Goal: Task Accomplishment & Management: Manage account settings

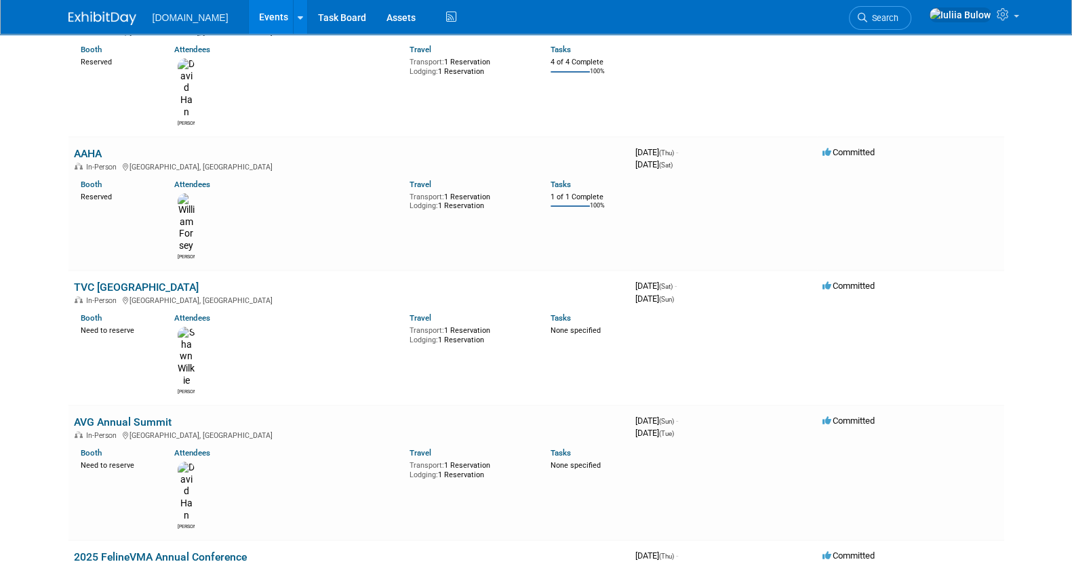
scroll to position [291, 0]
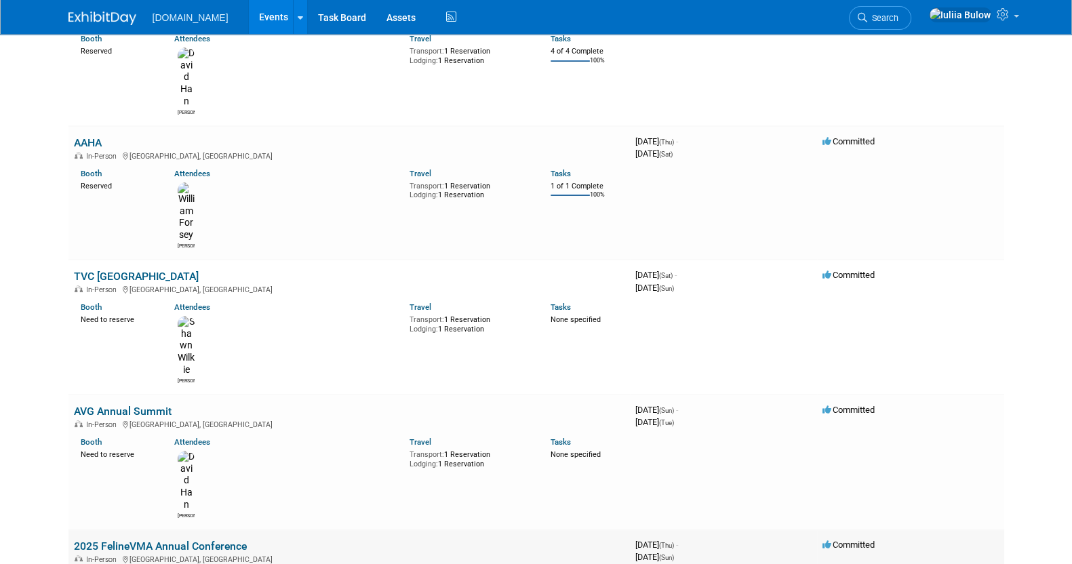
click at [148, 540] on link "2025 FelineVMA Annual Conference" at bounding box center [160, 546] width 173 height 13
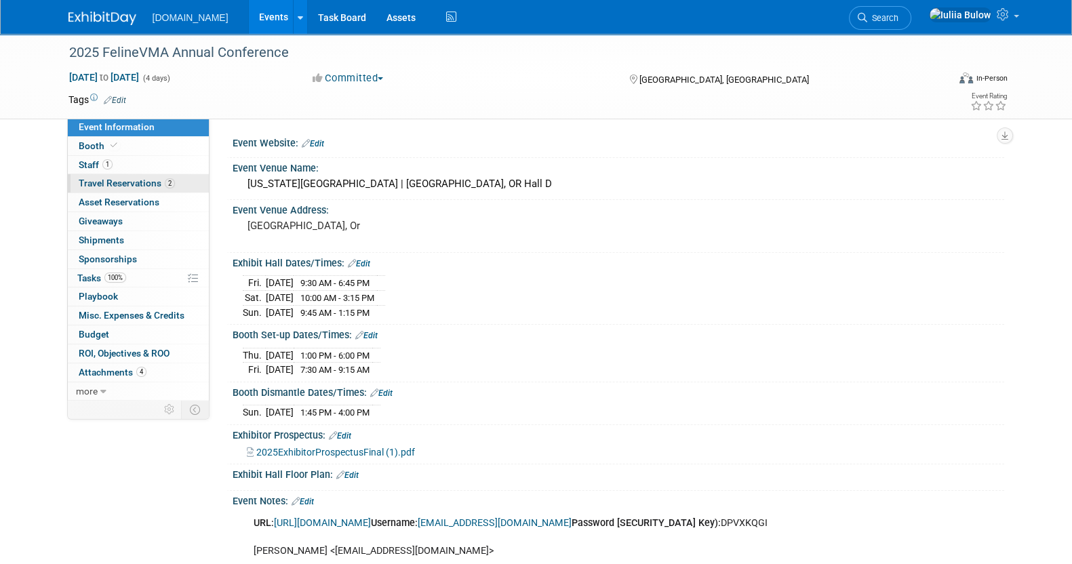
click at [129, 186] on span "Travel Reservations 2" at bounding box center [127, 183] width 96 height 11
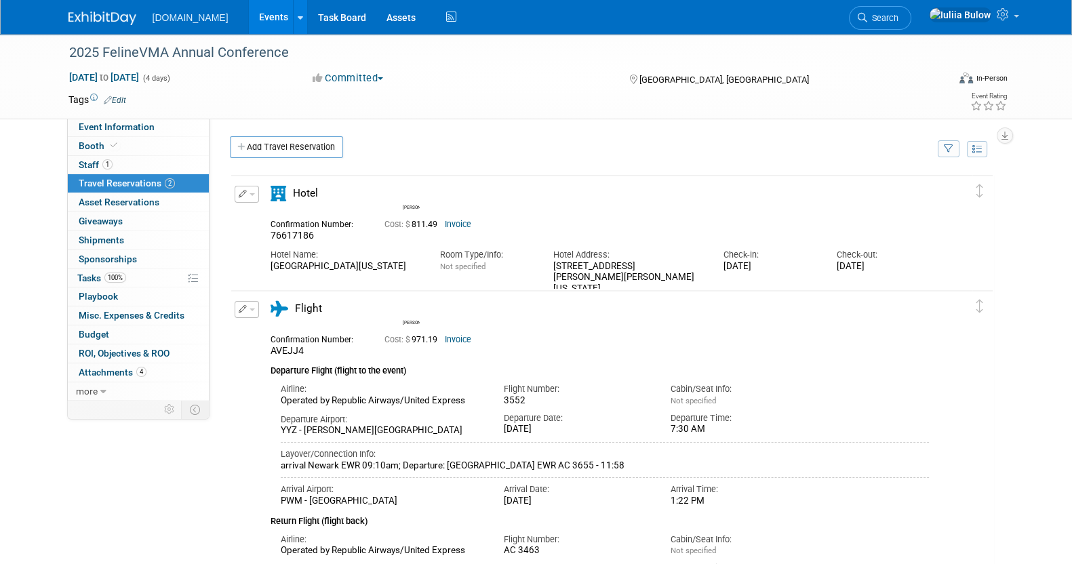
drag, startPoint x: 369, startPoint y: 283, endPoint x: 266, endPoint y: 270, distance: 103.7
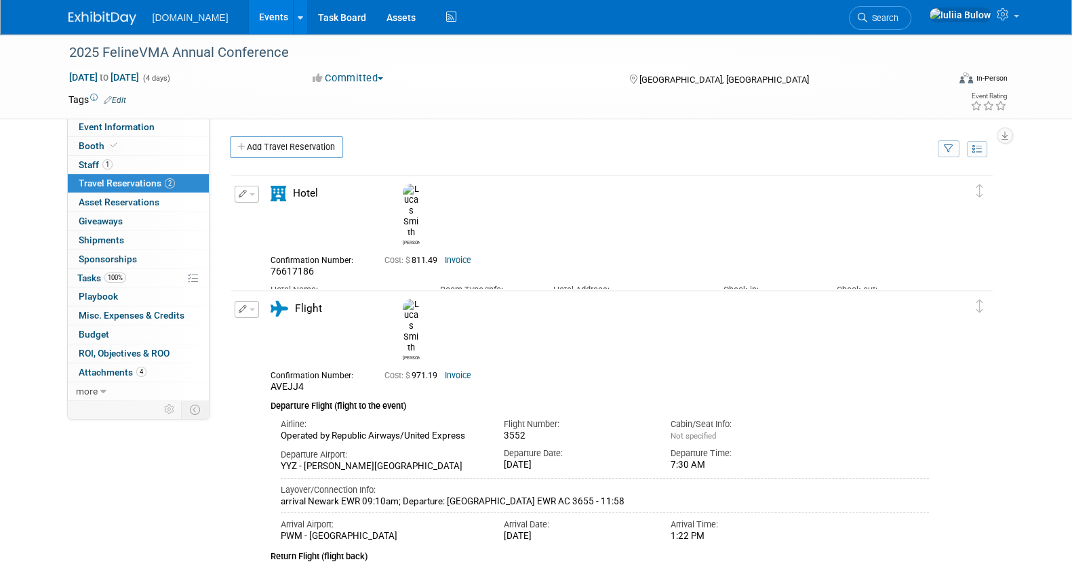
click at [266, 270] on td "Delete Reservation [PERSON_NAME] 76617186 Cost: $ 811.49" at bounding box center [601, 255] width 741 height 159
copy div "[GEOGRAPHIC_DATA][US_STATE]"
click at [142, 111] on div "Tags Edit Event Rating" at bounding box center [537, 103] width 959 height 24
click at [149, 126] on span "Event Information" at bounding box center [117, 126] width 76 height 11
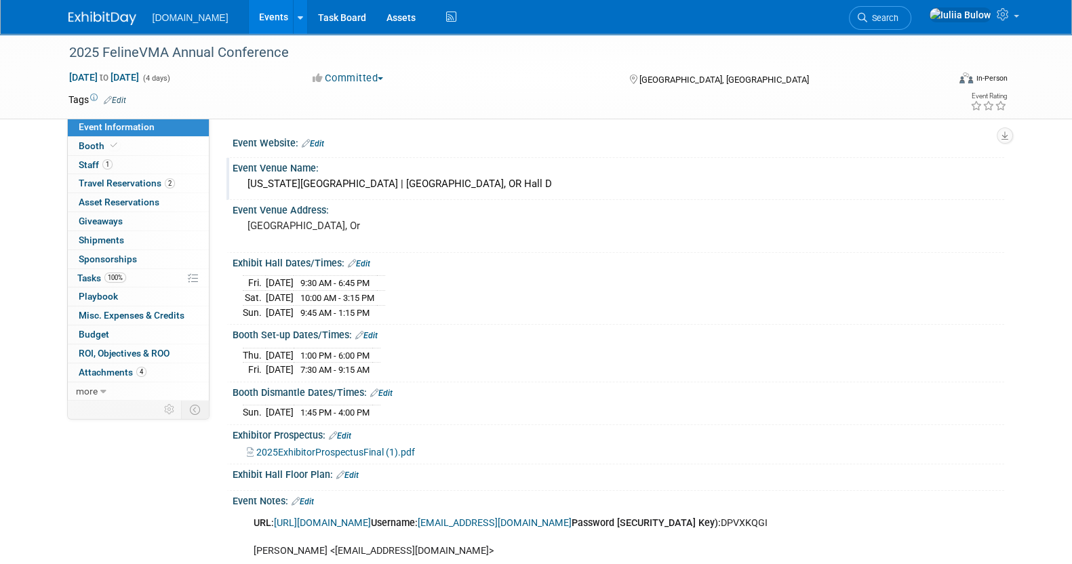
click at [466, 191] on div "Oregon Convention Center | Portland, OR Hall D" at bounding box center [618, 184] width 751 height 21
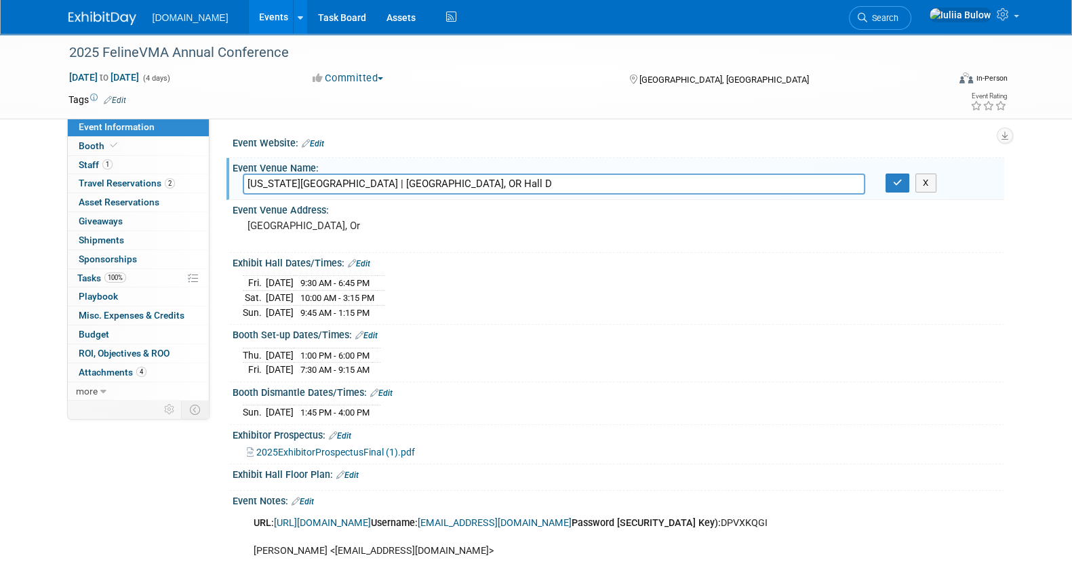
click at [466, 191] on input "Oregon Convention Center | Portland, OR Hall D" at bounding box center [554, 184] width 622 height 21
drag, startPoint x: 466, startPoint y: 190, endPoint x: 232, endPoint y: 197, distance: 233.9
click at [232, 197] on div "Event Venue Name: Oregon Convention Center | Portland, OR Hall D Oregon Convent…" at bounding box center [614, 179] width 777 height 43
click at [922, 190] on button "X" at bounding box center [925, 183] width 21 height 19
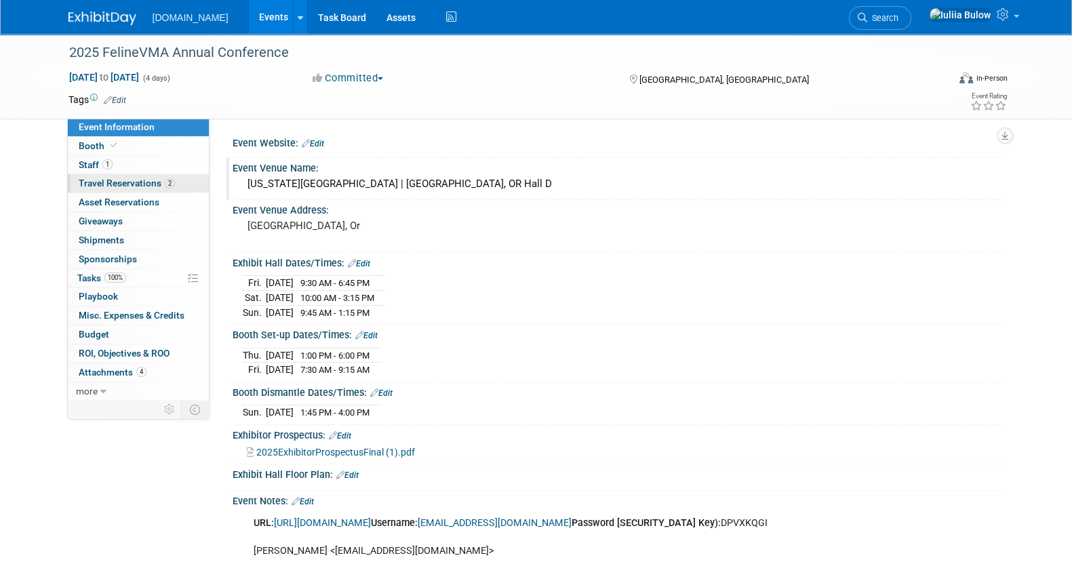
click at [150, 182] on span "Travel Reservations 2" at bounding box center [127, 183] width 96 height 11
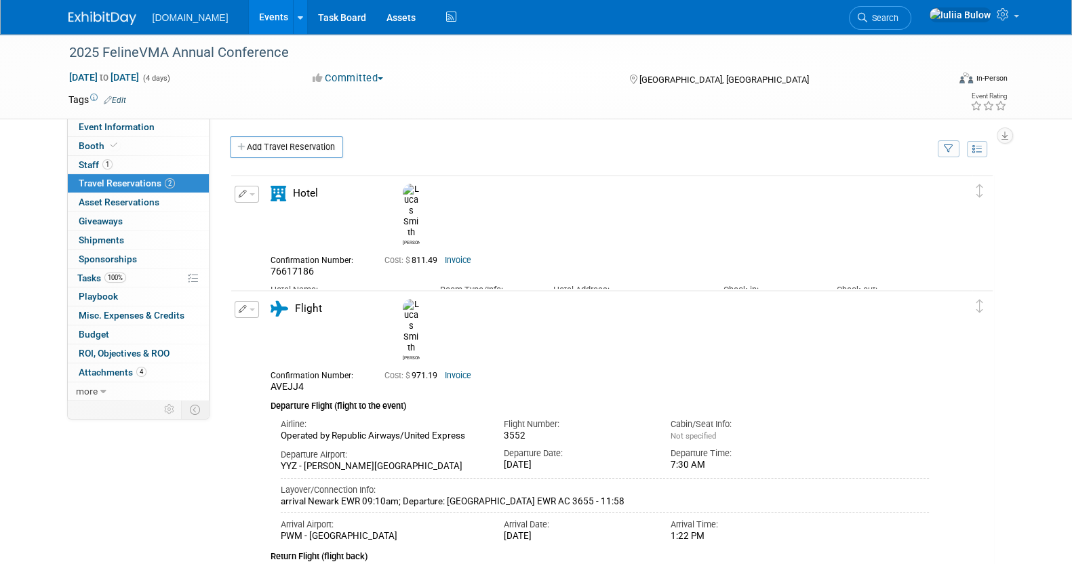
click at [255, 190] on button "button" at bounding box center [247, 194] width 24 height 17
click at [291, 240] on span "Delete Reservation" at bounding box center [301, 240] width 84 height 11
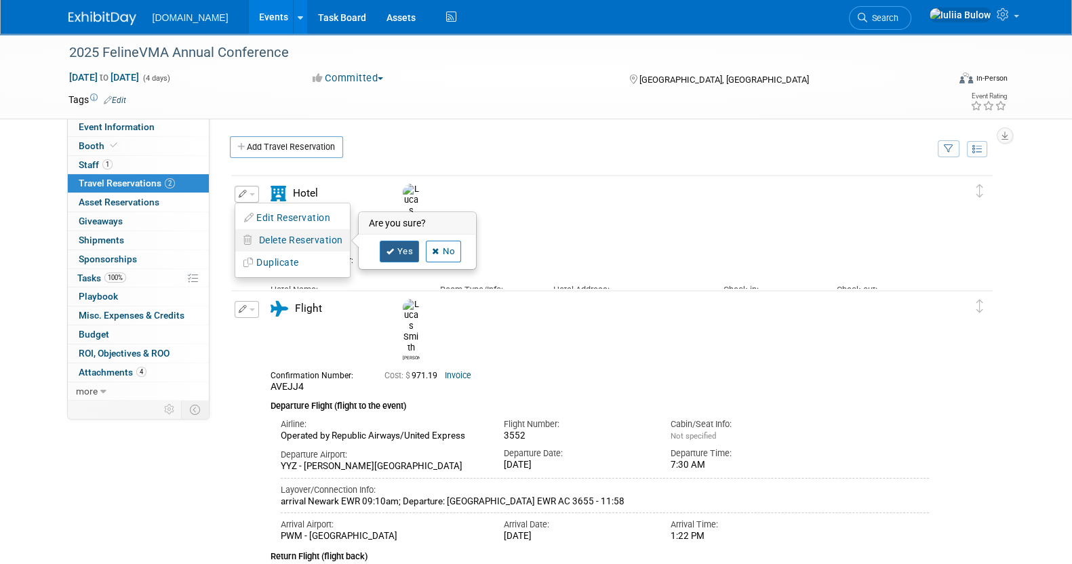
click at [417, 245] on link "Yes" at bounding box center [399, 252] width 39 height 22
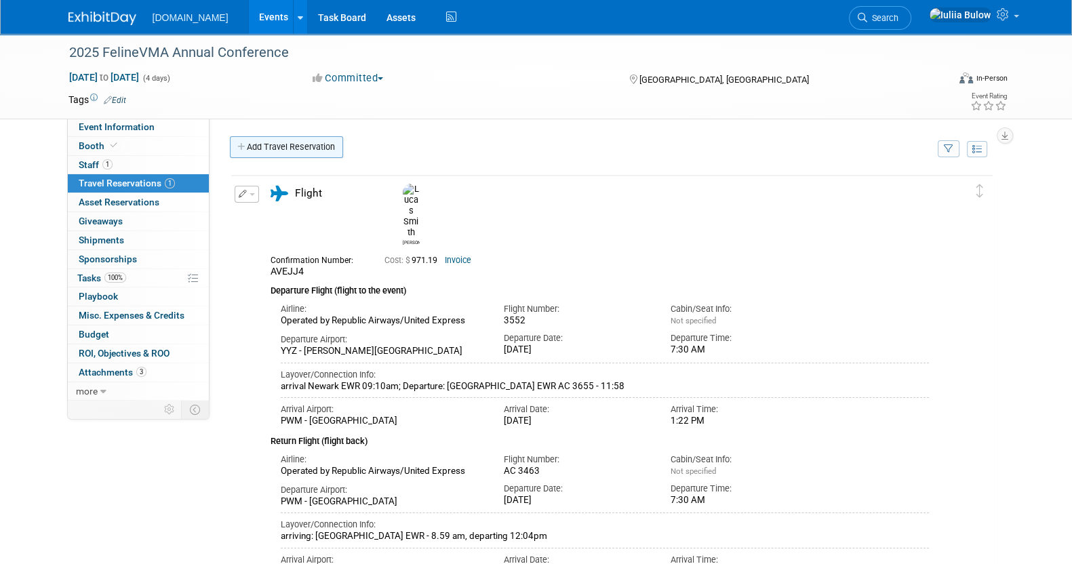
click at [293, 148] on link "Add Travel Reservation" at bounding box center [286, 147] width 113 height 22
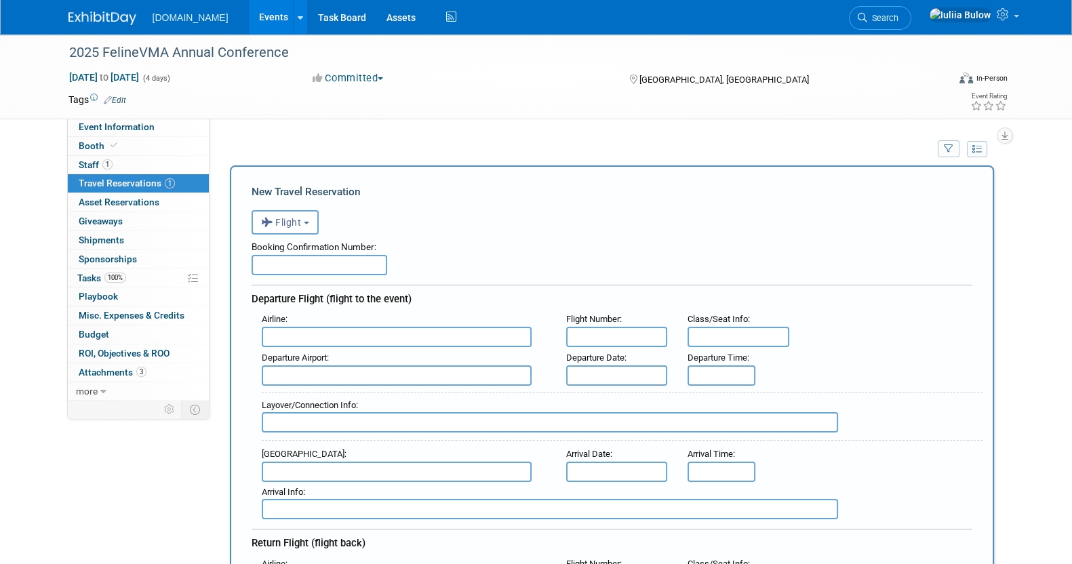
click at [339, 257] on input "text" at bounding box center [319, 265] width 136 height 20
paste input "96174879"
type input "96174879"
click at [359, 330] on input "text" at bounding box center [397, 337] width 270 height 20
click at [310, 218] on button "Flight" at bounding box center [284, 222] width 67 height 24
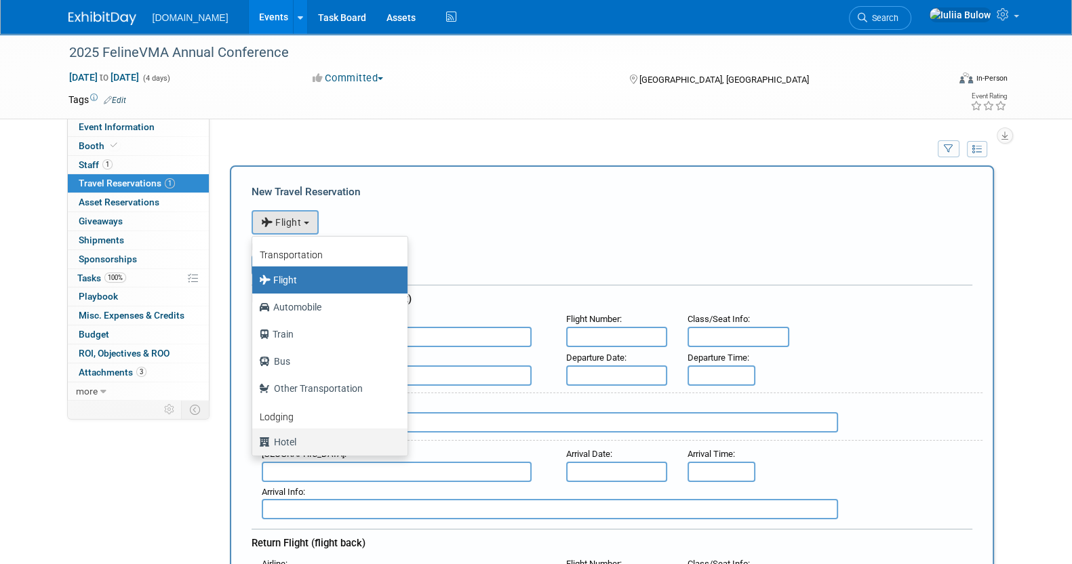
click at [289, 441] on label "Hotel" at bounding box center [326, 442] width 135 height 22
click at [254, 441] on input "Hotel" at bounding box center [249, 440] width 9 height 9
select select "6"
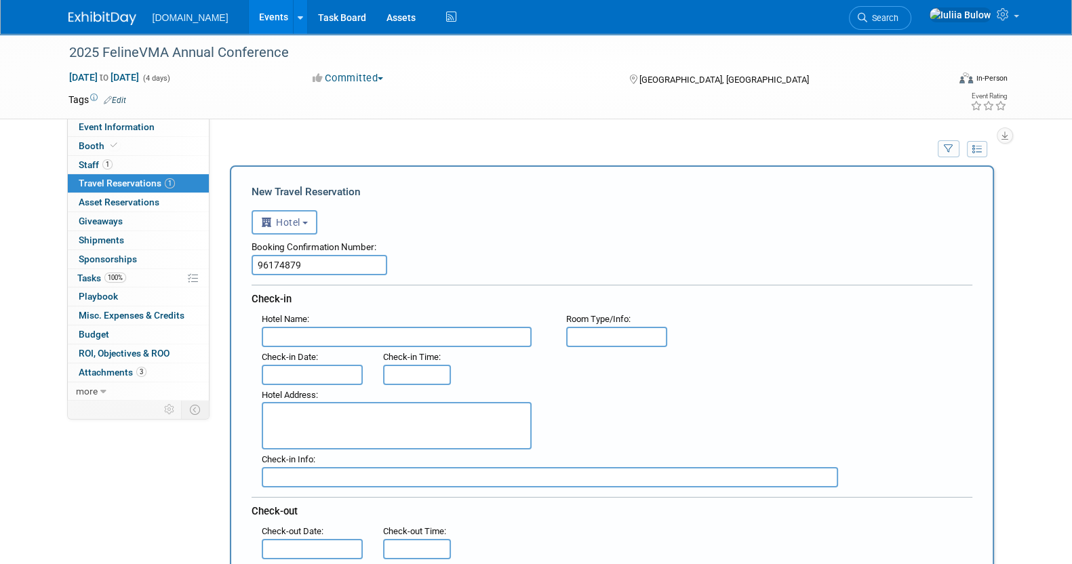
click at [351, 331] on input "text" at bounding box center [397, 337] width 270 height 20
paste input "550 SW Oak Street Portland, Oregon 97204 USA"
type input "550 SW Oak Street Portland, Oregon 97204 USA"
click at [398, 418] on textarea at bounding box center [397, 425] width 270 height 47
paste textarea "550 SW Oak Street Portland, Oregon 97204 USA"
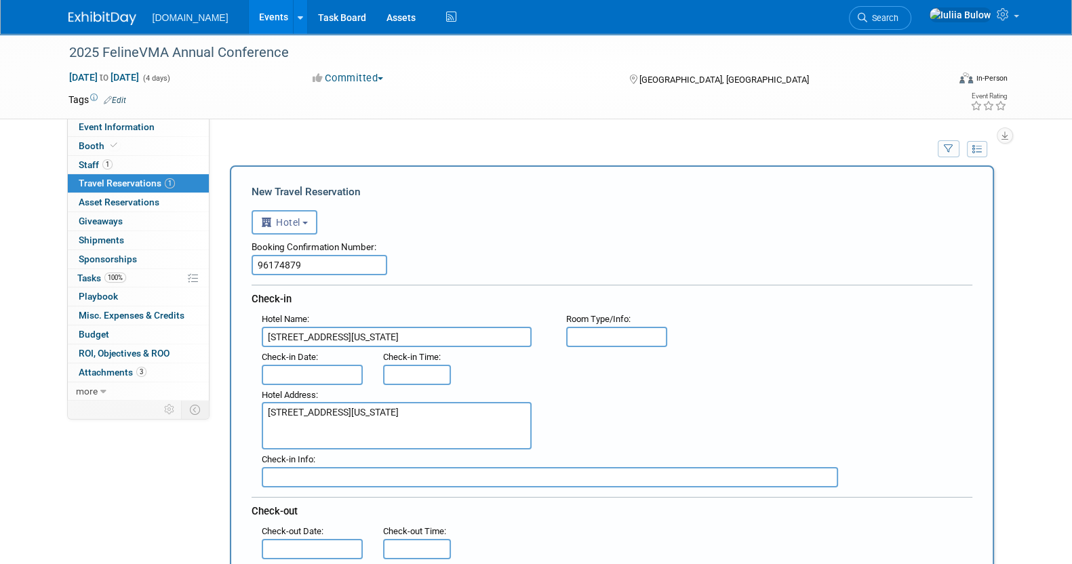
type textarea "550 SW Oak Street Portland, Oregon 97204 USA"
drag, startPoint x: 498, startPoint y: 333, endPoint x: 243, endPoint y: 306, distance: 256.4
paste input "Courtyard by Marriott Portland City Center"
type input "Courtyard by Marriott Portland City Center"
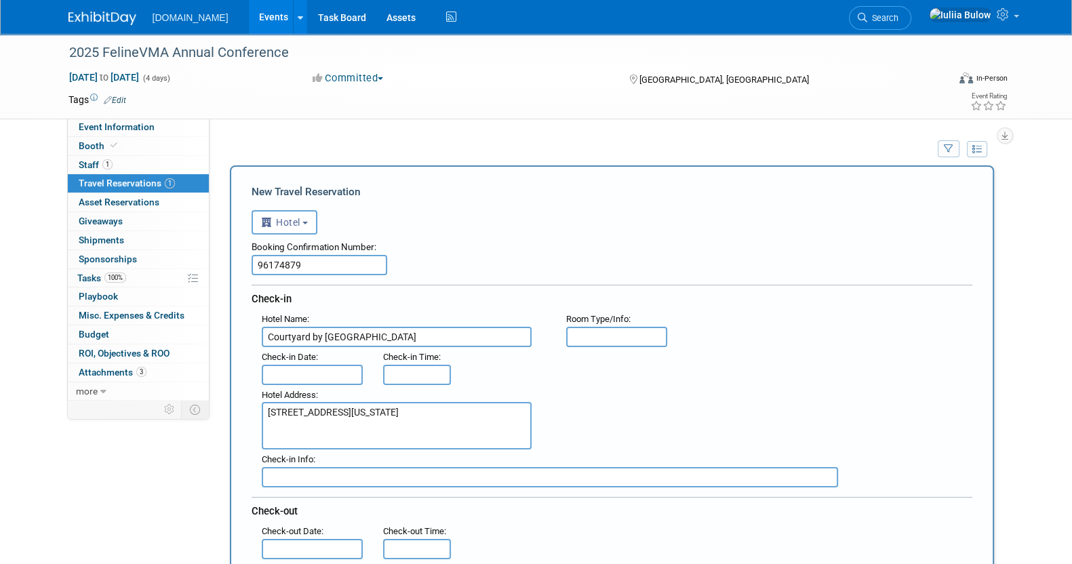
click at [326, 378] on input "text" at bounding box center [313, 375] width 102 height 20
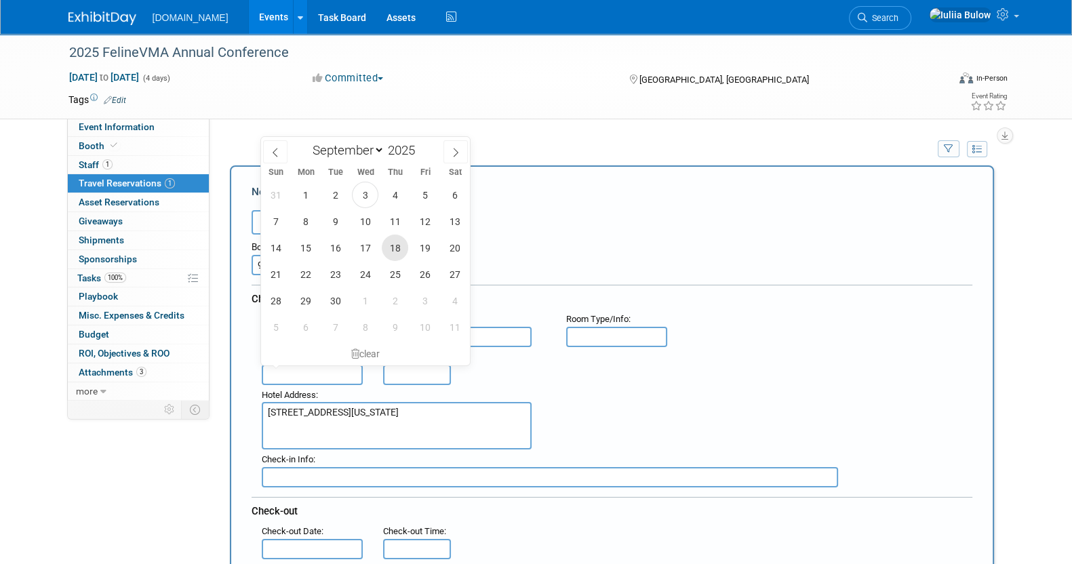
click at [401, 250] on span "18" at bounding box center [395, 248] width 26 height 26
type input "Sep 18, 2025"
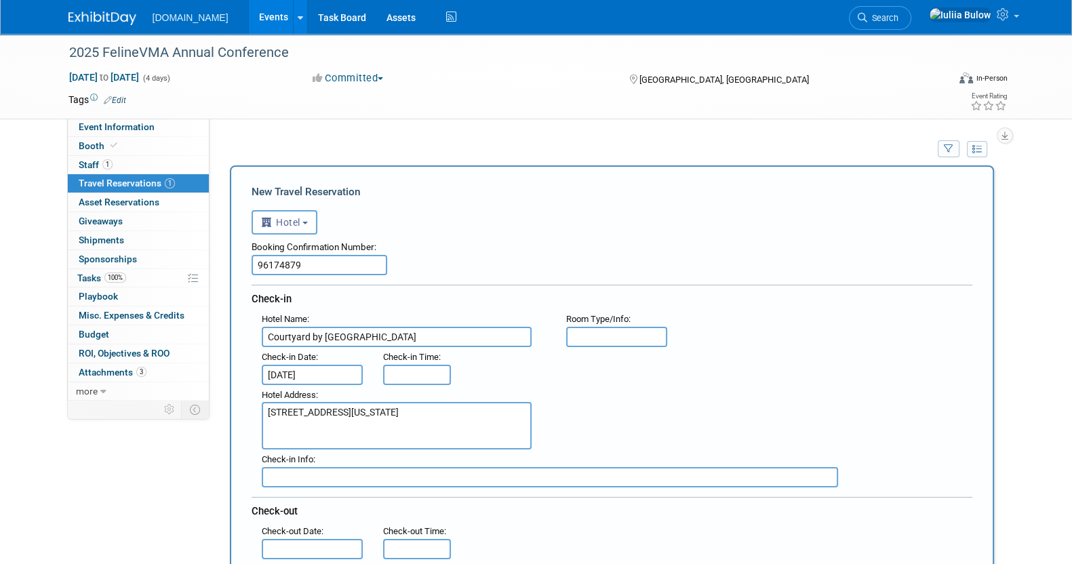
click at [405, 360] on span "Check-in Time" at bounding box center [411, 357] width 56 height 10
type input "3:00 PM"
click at [409, 377] on input "3:00 PM" at bounding box center [417, 375] width 68 height 20
click at [631, 412] on div "Hotel Address : 550 SW Oak Street Portland, Oregon 97204 USA" at bounding box center [616, 417] width 731 height 65
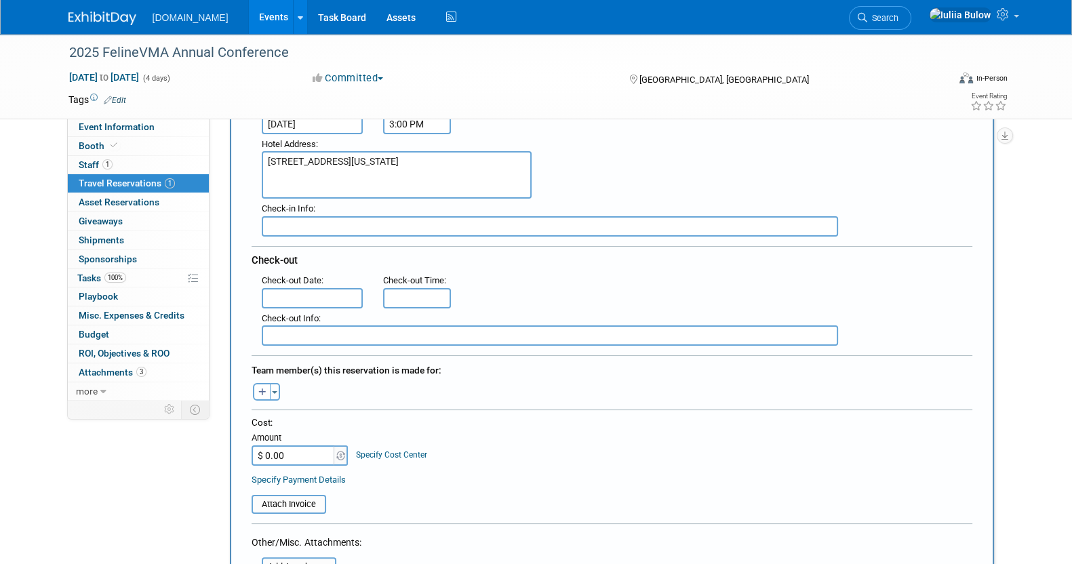
scroll to position [254, 0]
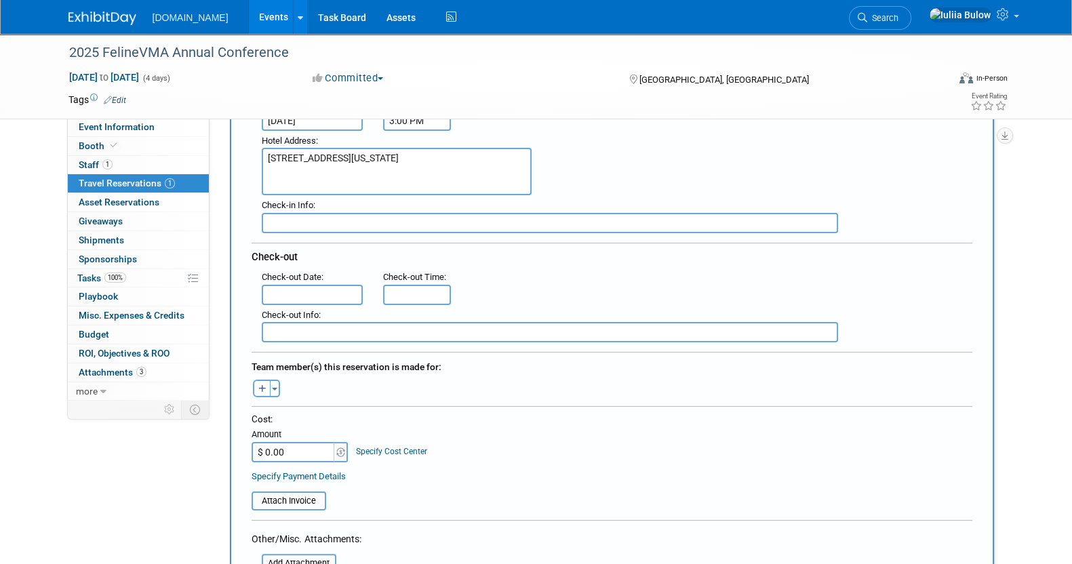
click at [318, 296] on input "text" at bounding box center [313, 295] width 102 height 20
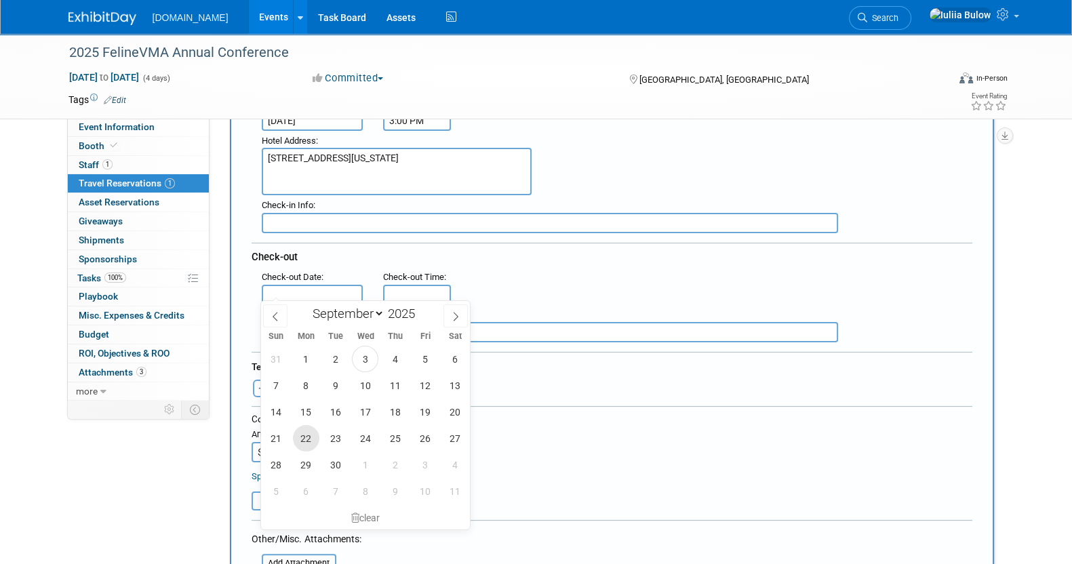
click at [300, 431] on span "22" at bounding box center [306, 438] width 26 height 26
type input "Sep 22, 2025"
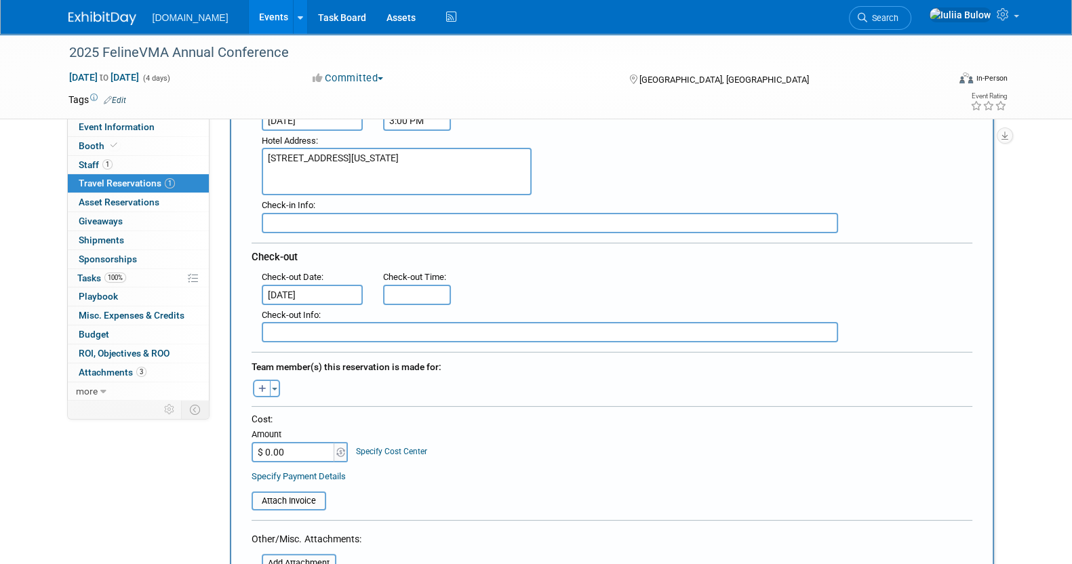
type input "11:00 AM"
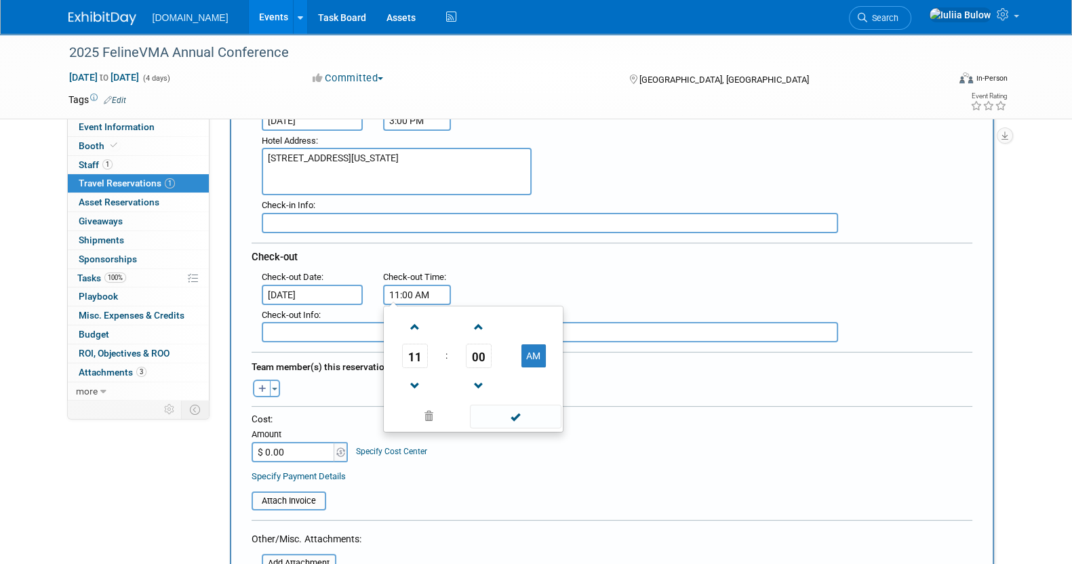
click at [421, 289] on input "11:00 AM" at bounding box center [417, 295] width 68 height 20
click at [625, 277] on div ": Check-out Date : Sep 22, 2025 Check-out Time : 11:00 AM 11 : 00 AM 12 01 02 0…" at bounding box center [616, 286] width 731 height 38
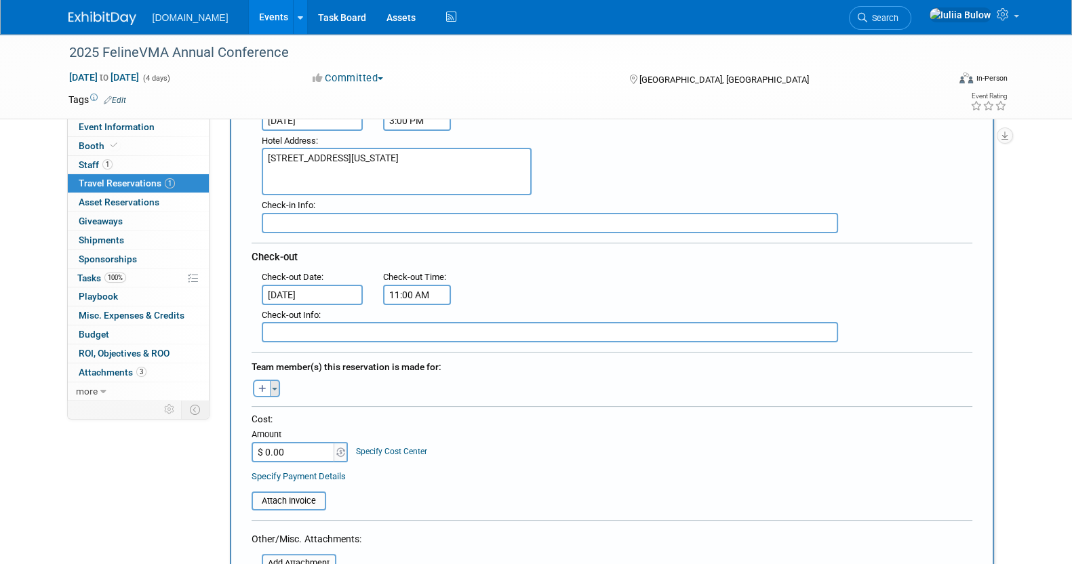
click at [271, 385] on button "Toggle Dropdown" at bounding box center [275, 389] width 10 height 18
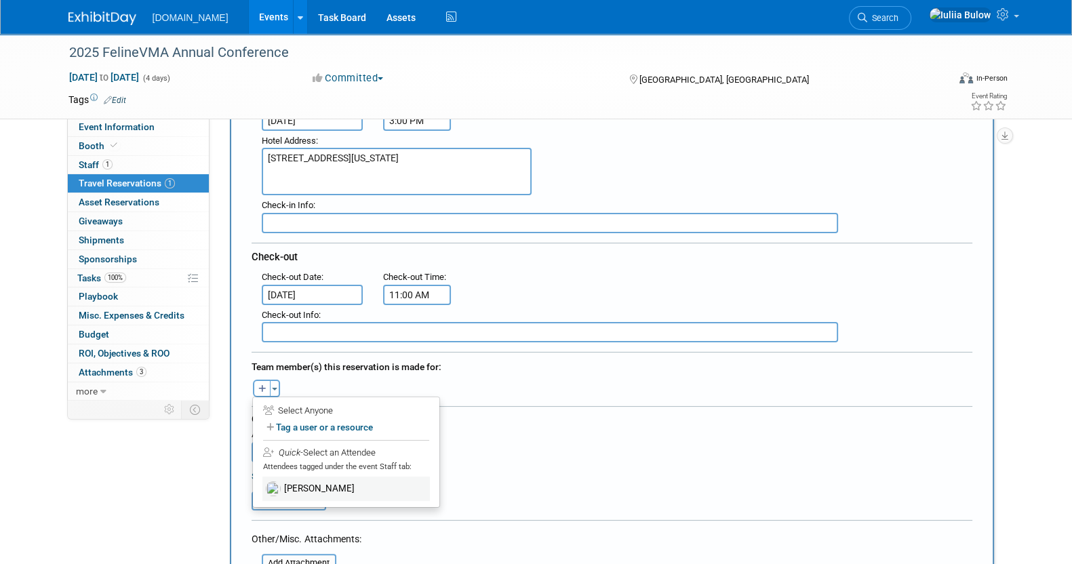
click at [302, 480] on label "[PERSON_NAME]" at bounding box center [345, 488] width 167 height 24
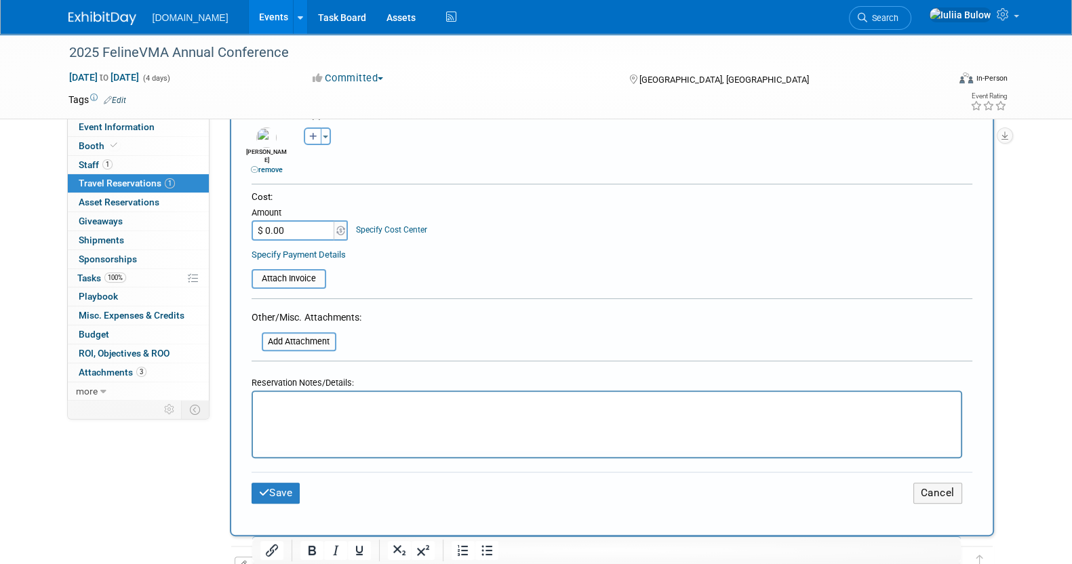
scroll to position [508, 0]
click at [292, 218] on input "$ 0.00" at bounding box center [293, 228] width 85 height 20
paste input "553.55"
type input "$ 553.55"
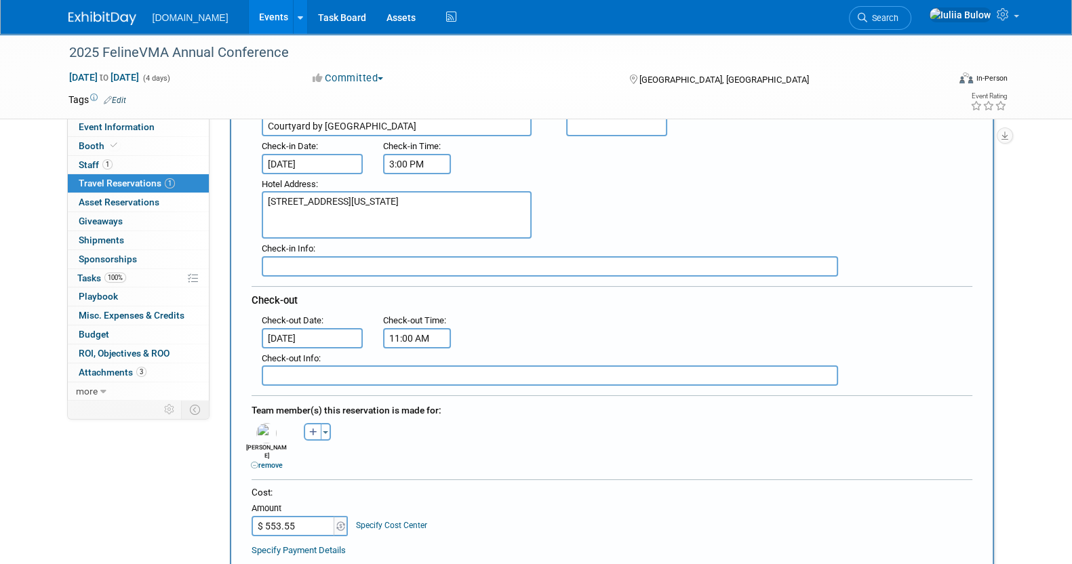
scroll to position [0, 0]
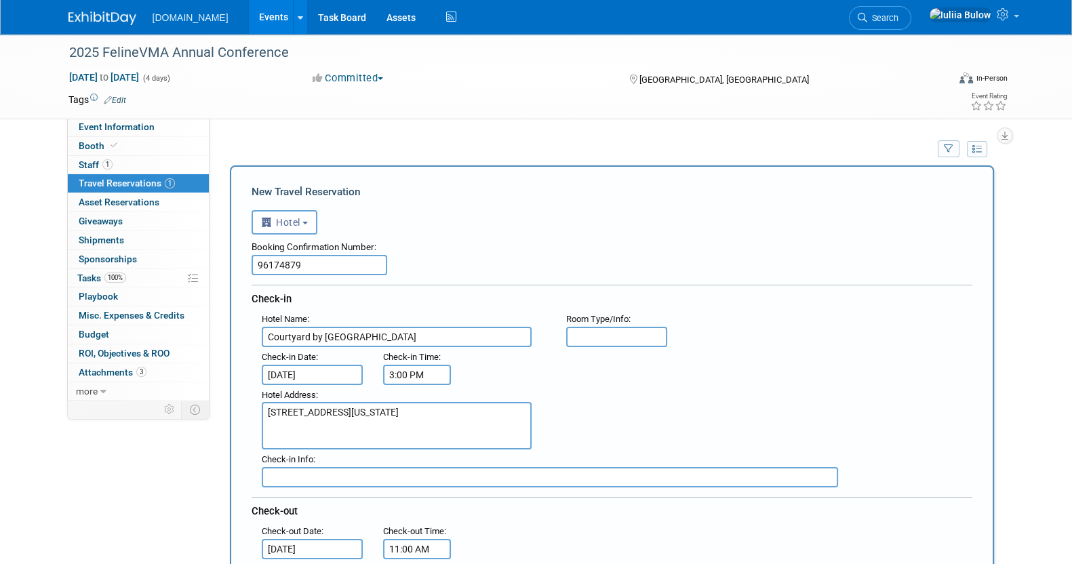
click at [606, 332] on input "text" at bounding box center [617, 337] width 102 height 20
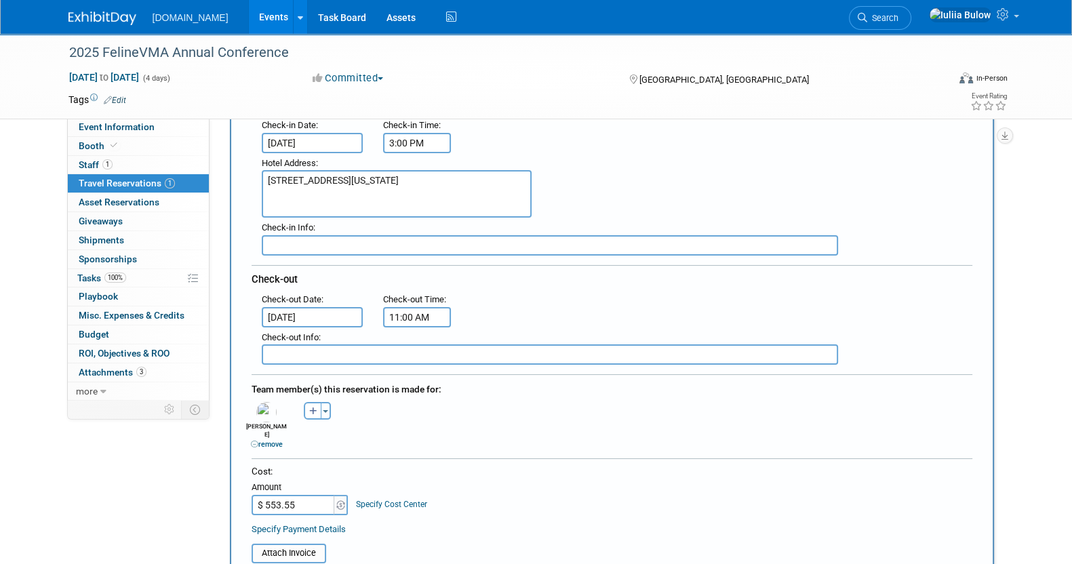
scroll to position [254, 0]
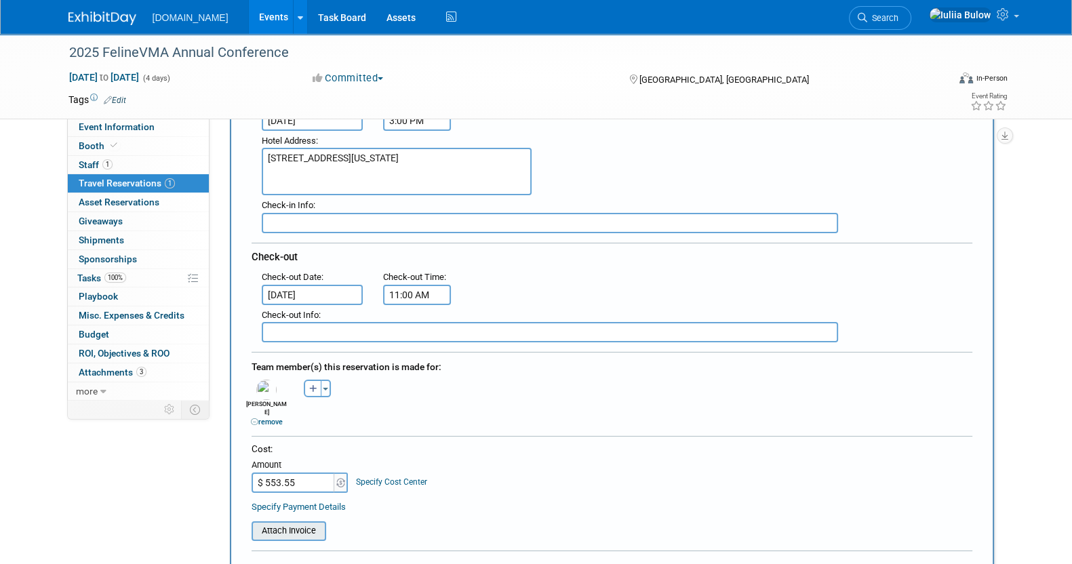
type input "1 king"
click at [312, 523] on input "file" at bounding box center [243, 531] width 161 height 16
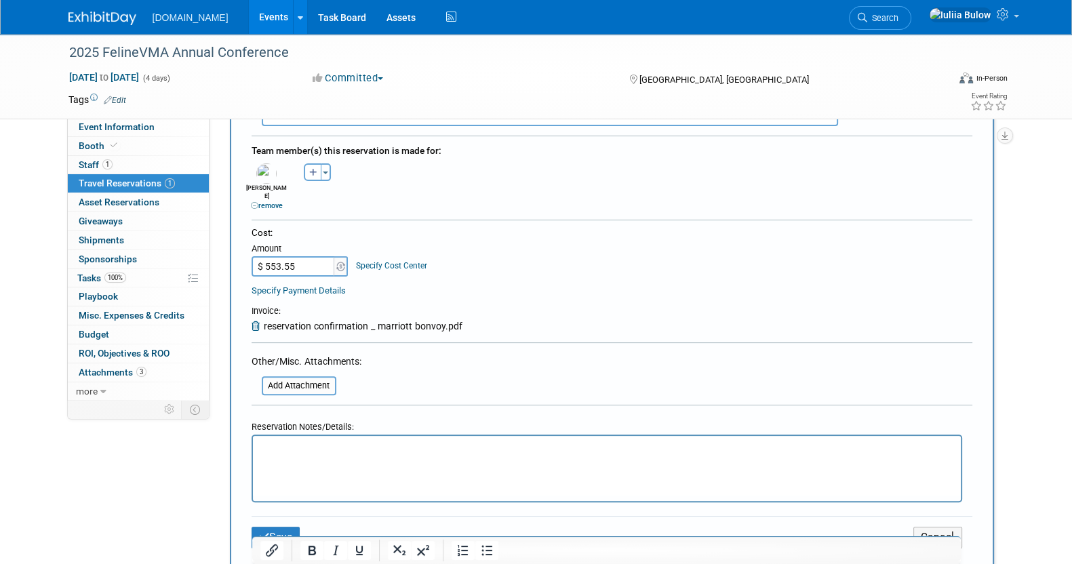
scroll to position [508, 0]
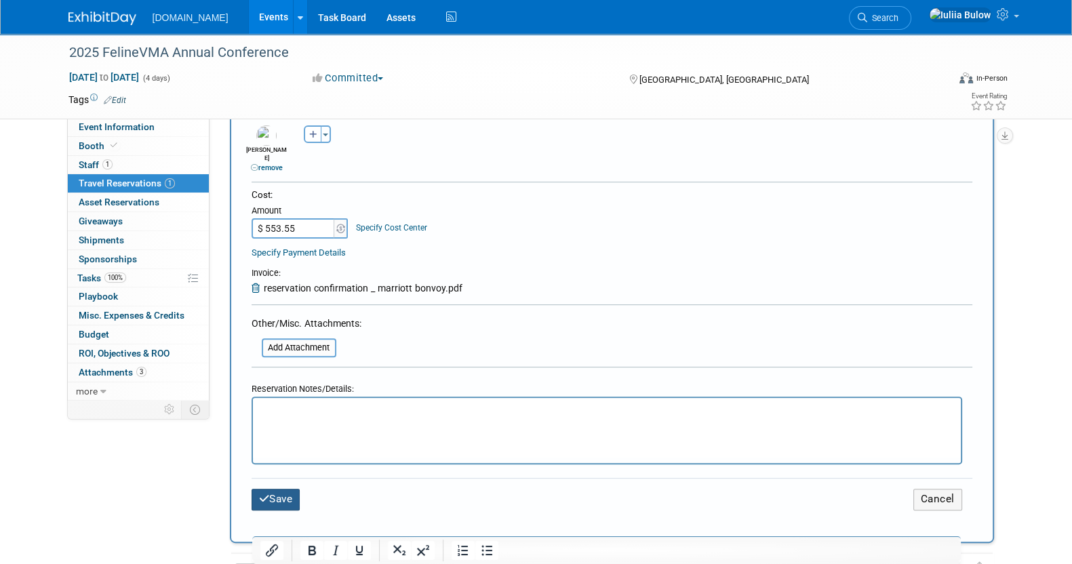
click at [281, 489] on button "Save" at bounding box center [275, 499] width 49 height 21
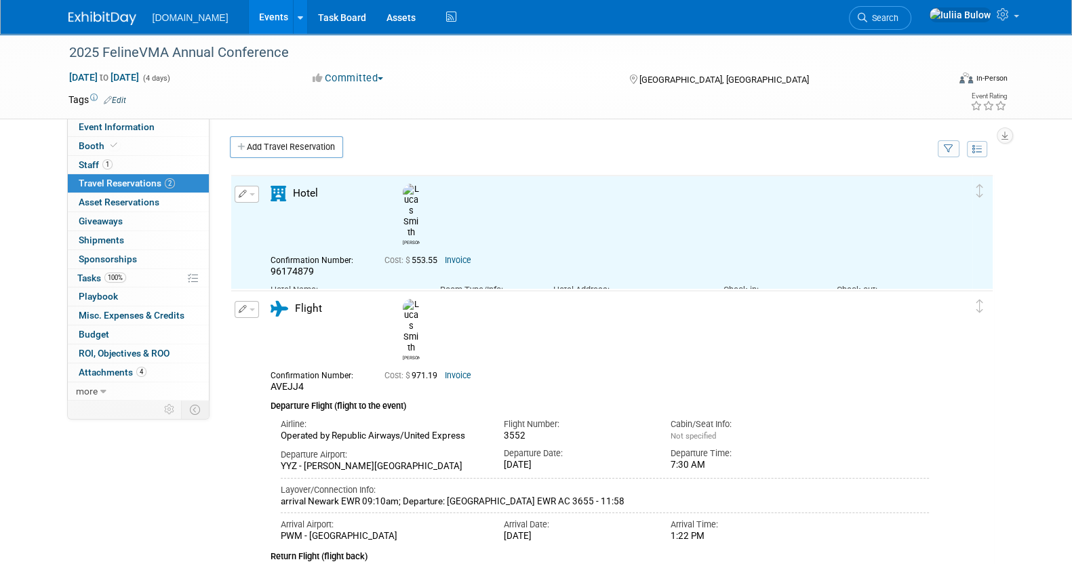
scroll to position [0, 0]
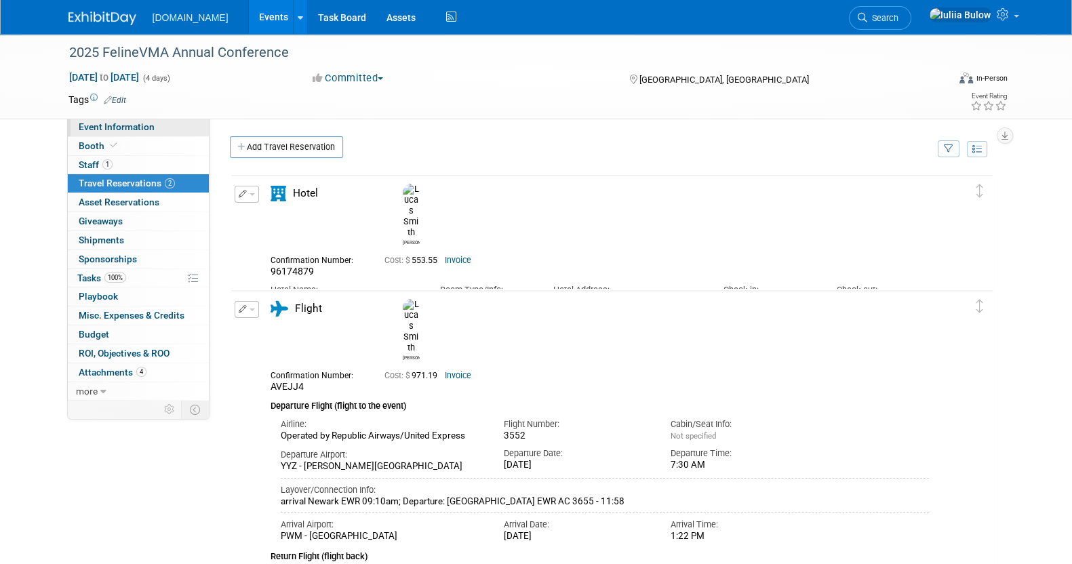
drag, startPoint x: 146, startPoint y: 121, endPoint x: 149, endPoint y: 135, distance: 14.0
click at [146, 121] on span "Event Information" at bounding box center [117, 126] width 76 height 11
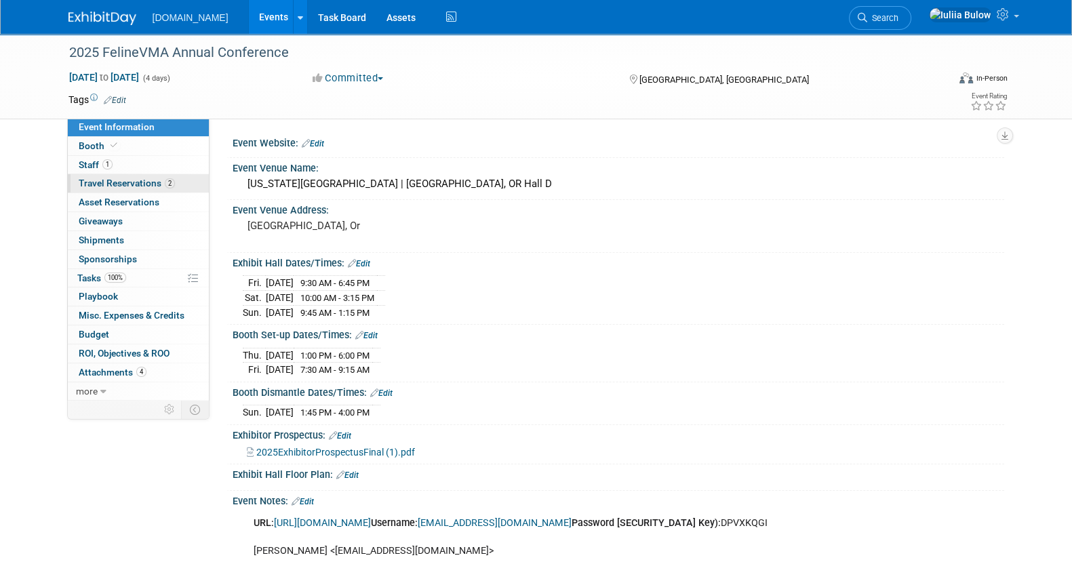
click at [115, 182] on span "Travel Reservations 2" at bounding box center [127, 183] width 96 height 11
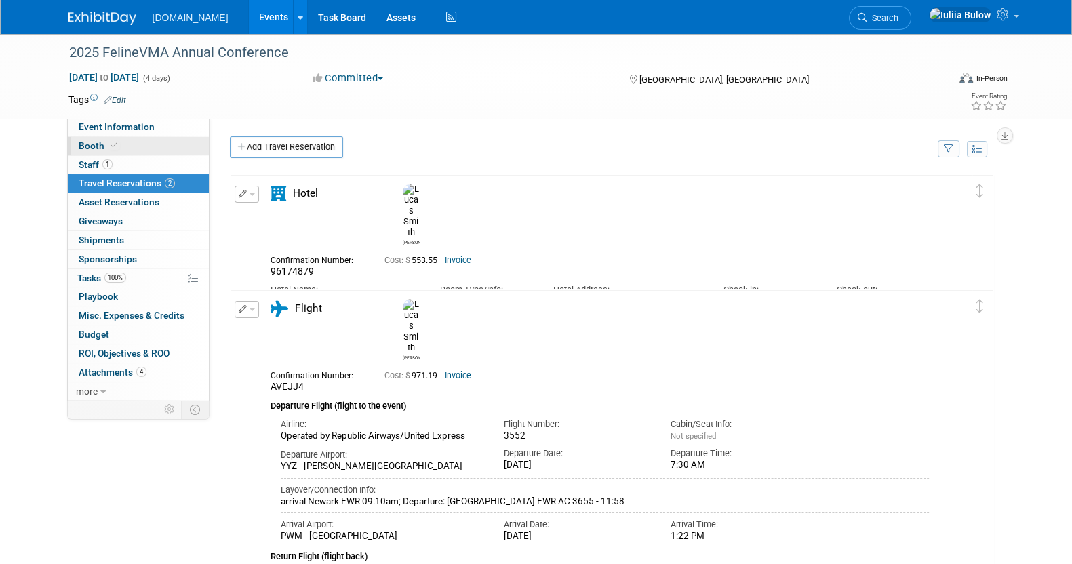
click at [113, 137] on link "Booth" at bounding box center [138, 146] width 141 height 18
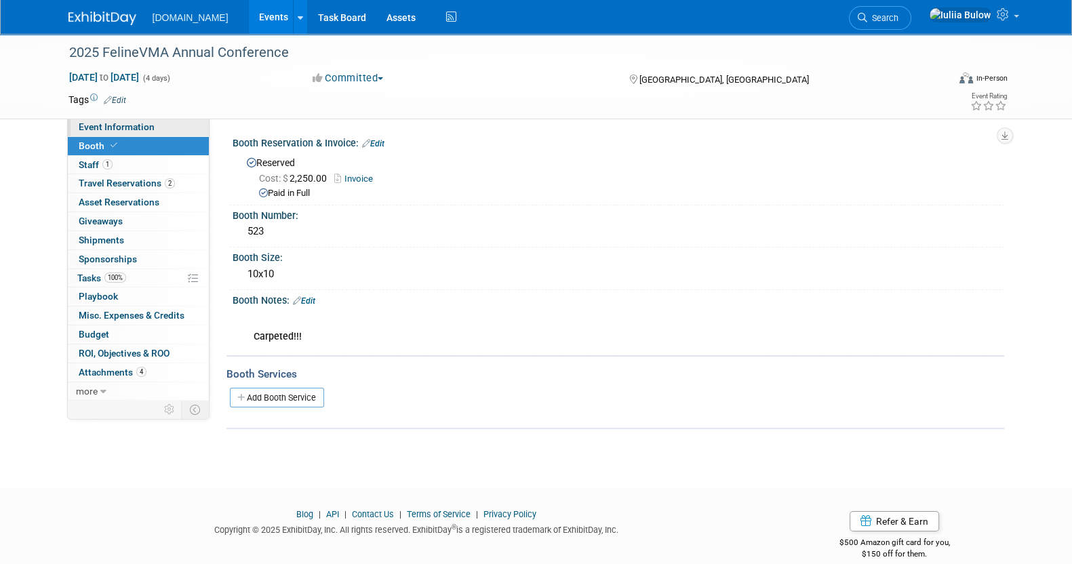
click at [138, 123] on span "Event Information" at bounding box center [117, 126] width 76 height 11
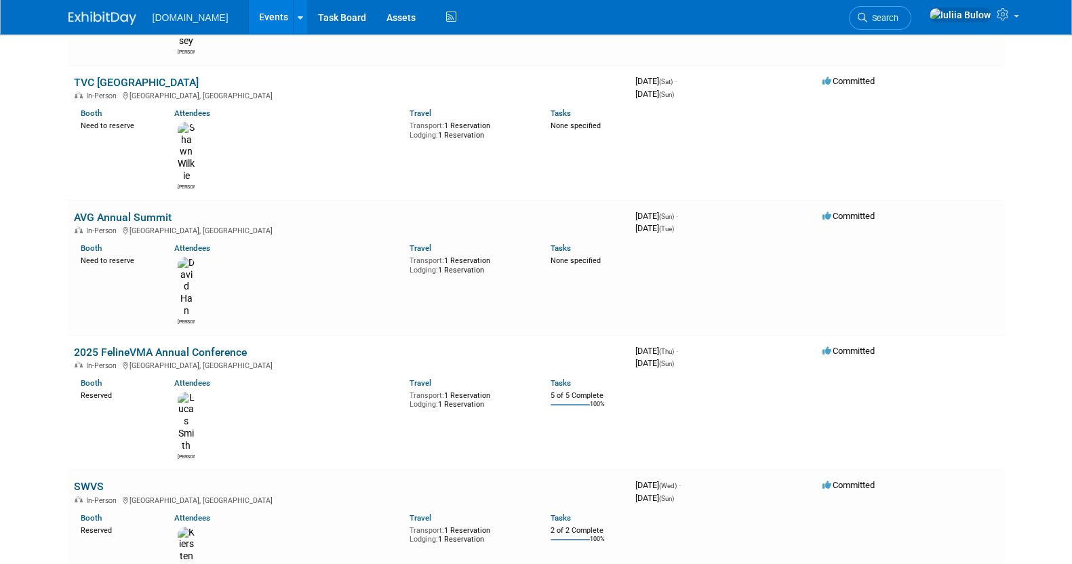
scroll to position [545, 0]
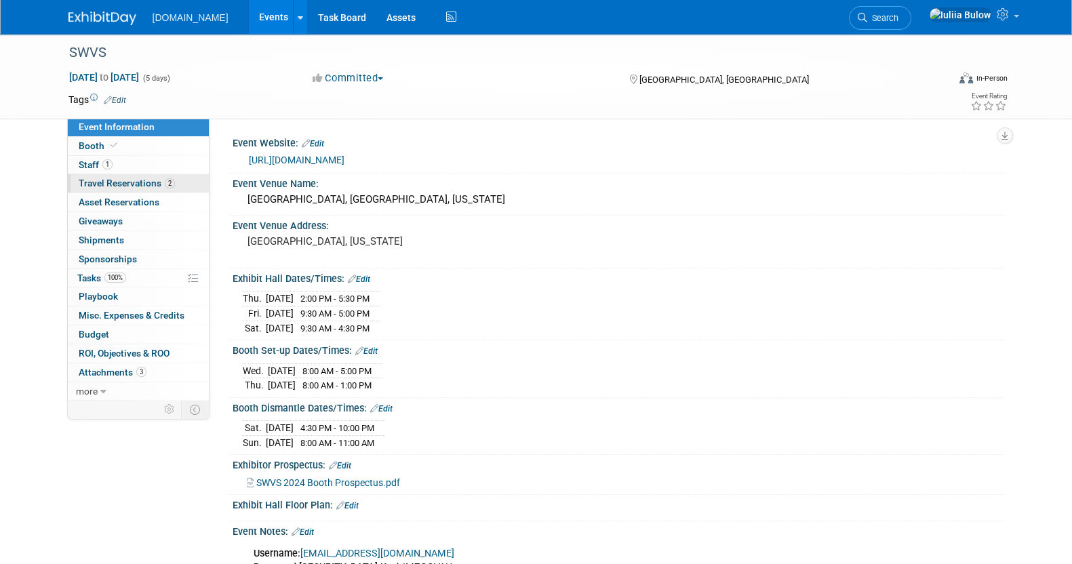
click at [133, 181] on span "Travel Reservations 2" at bounding box center [127, 183] width 96 height 11
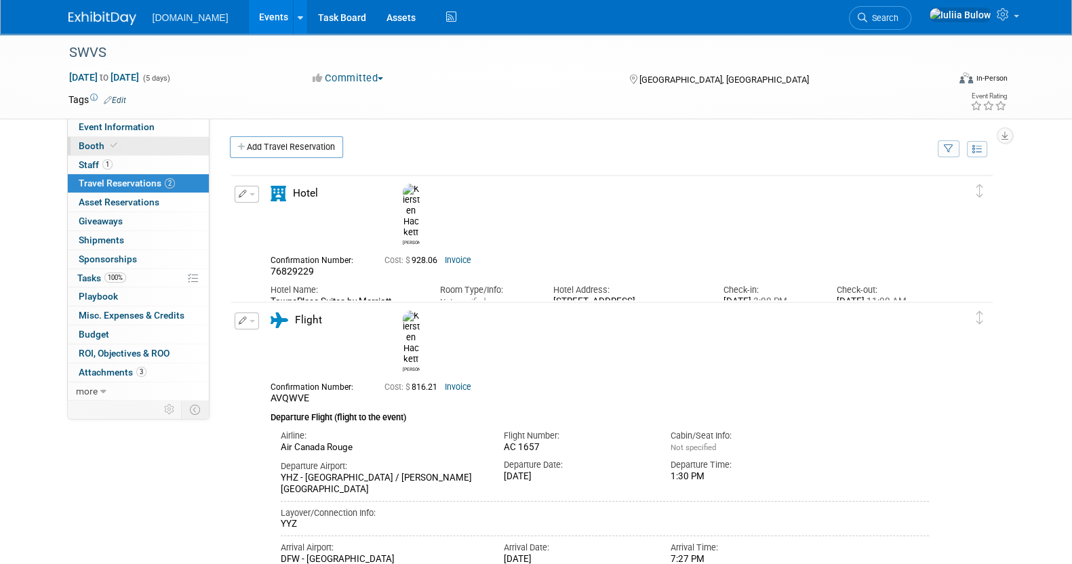
click at [157, 143] on link "Booth" at bounding box center [138, 146] width 141 height 18
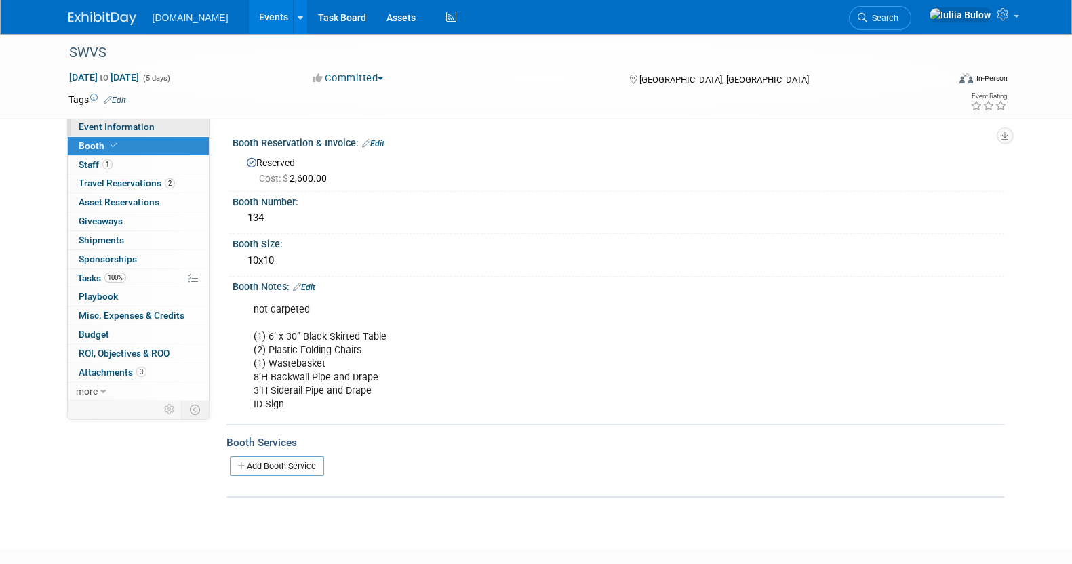
click at [139, 130] on span "Event Information" at bounding box center [117, 126] width 76 height 11
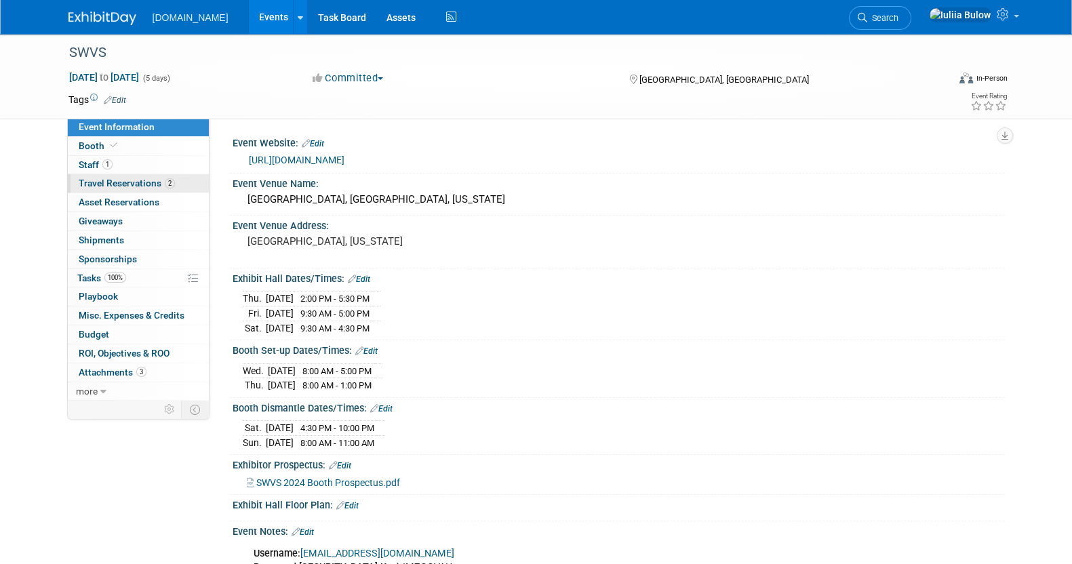
click at [109, 181] on span "Travel Reservations 2" at bounding box center [127, 183] width 96 height 11
